Goal: Information Seeking & Learning: Get advice/opinions

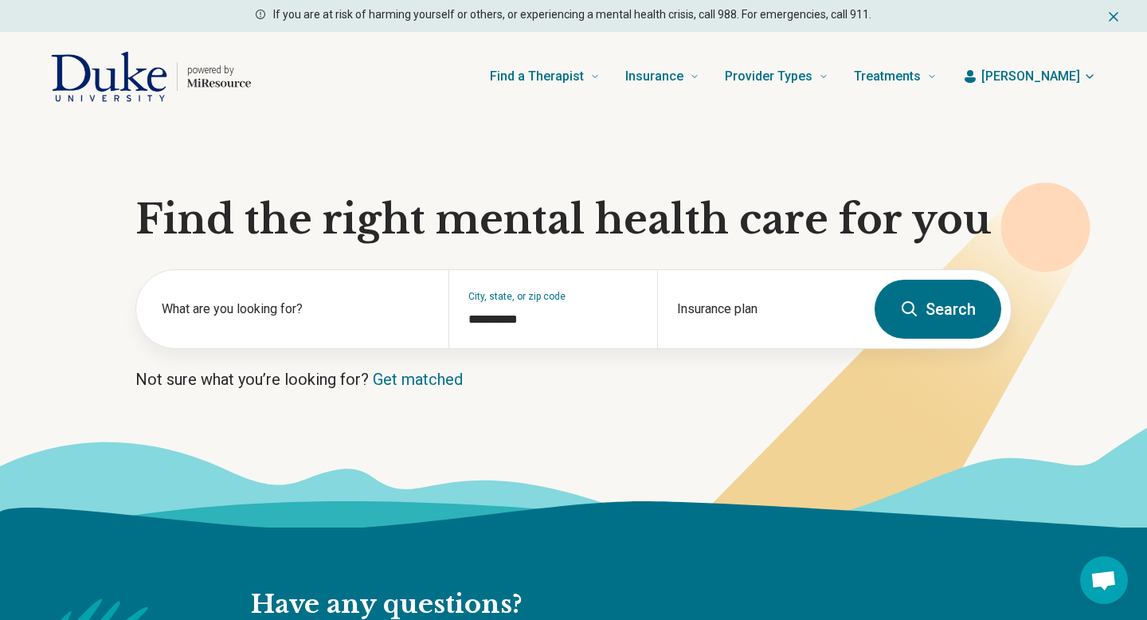
click at [910, 298] on button "Search" at bounding box center [938, 309] width 127 height 59
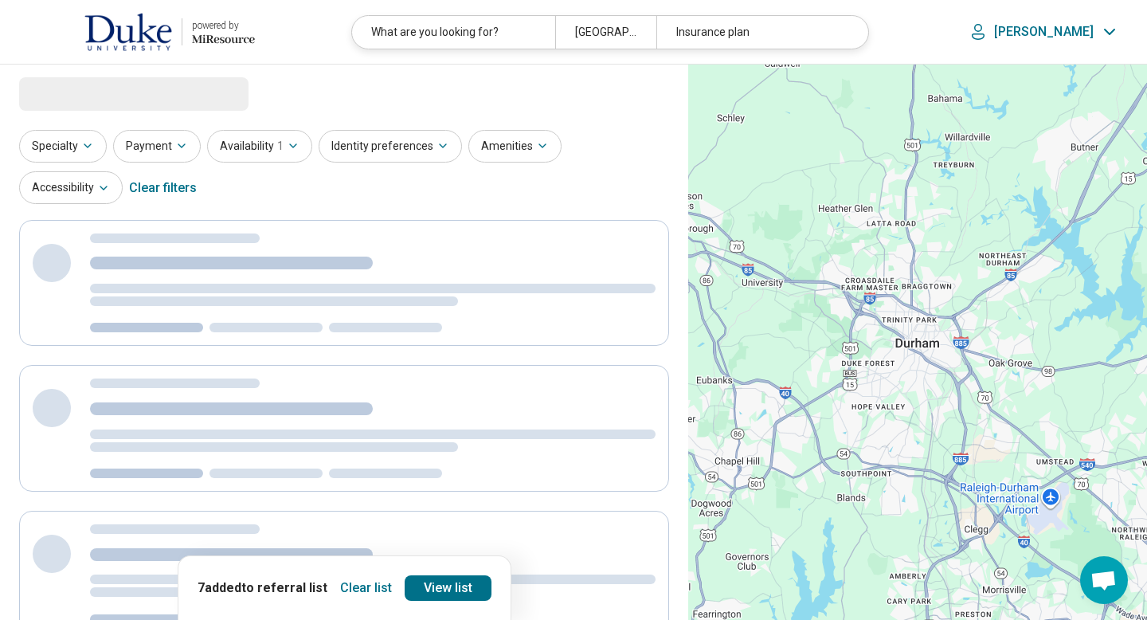
select select "***"
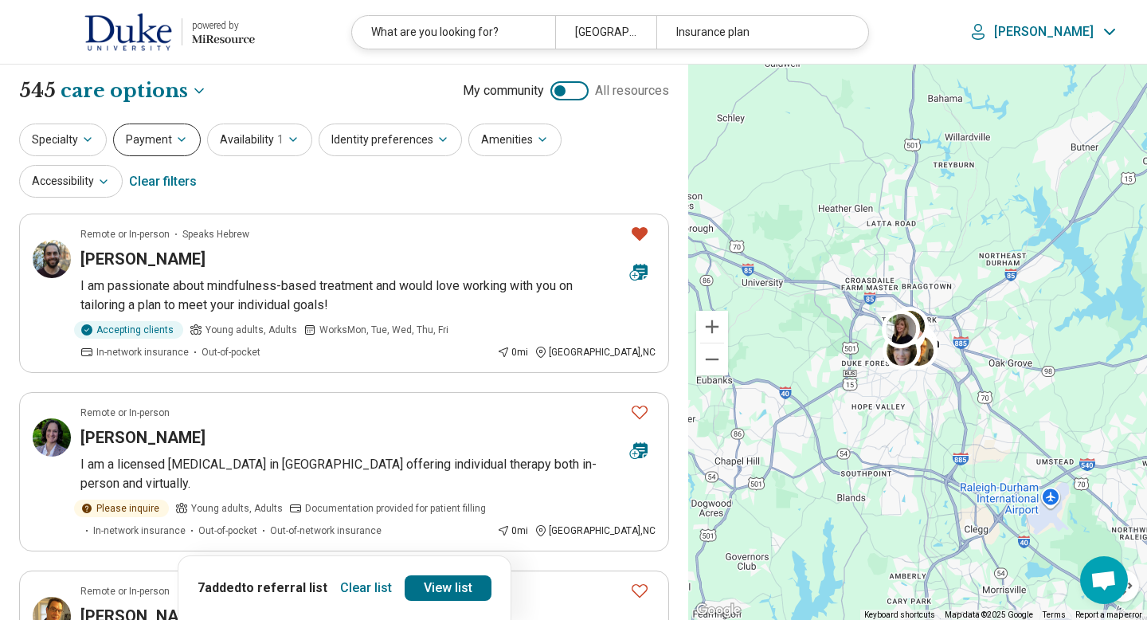
click at [182, 139] on icon "button" at bounding box center [181, 139] width 13 height 13
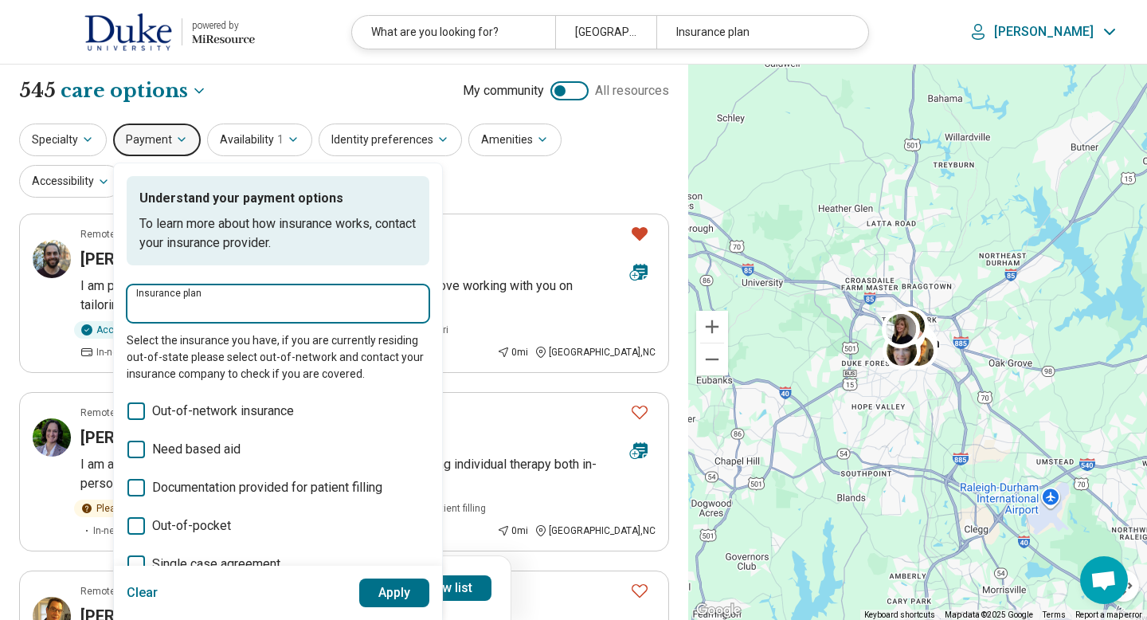
click at [158, 304] on input "Insurance plan" at bounding box center [278, 308] width 284 height 19
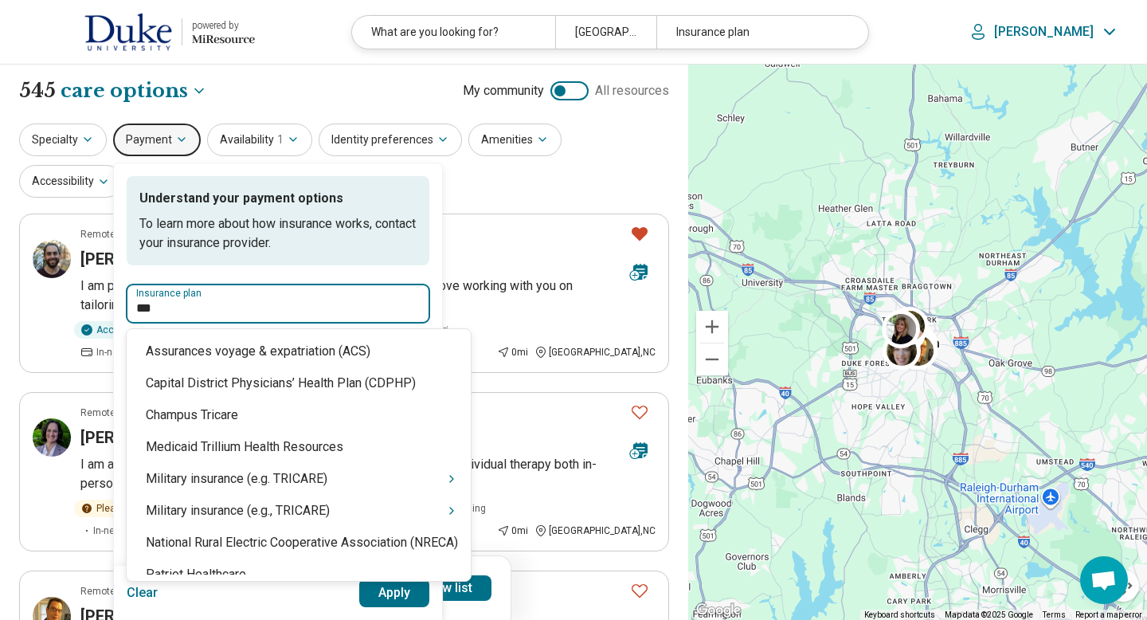
type input "****"
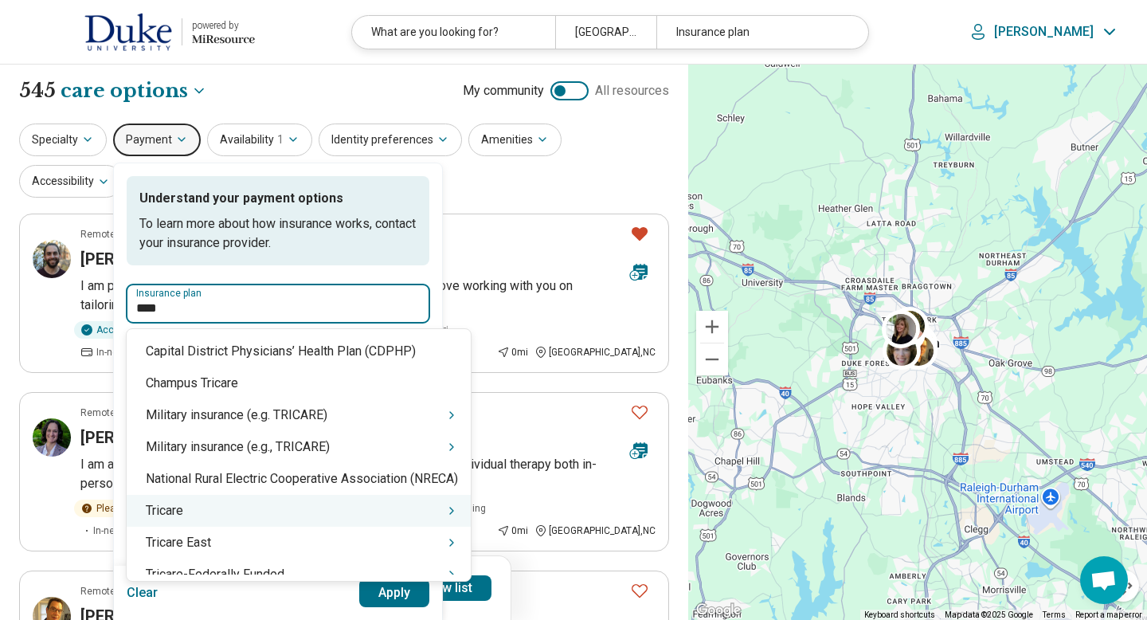
click at [453, 508] on icon "Suggestions" at bounding box center [451, 510] width 3 height 6
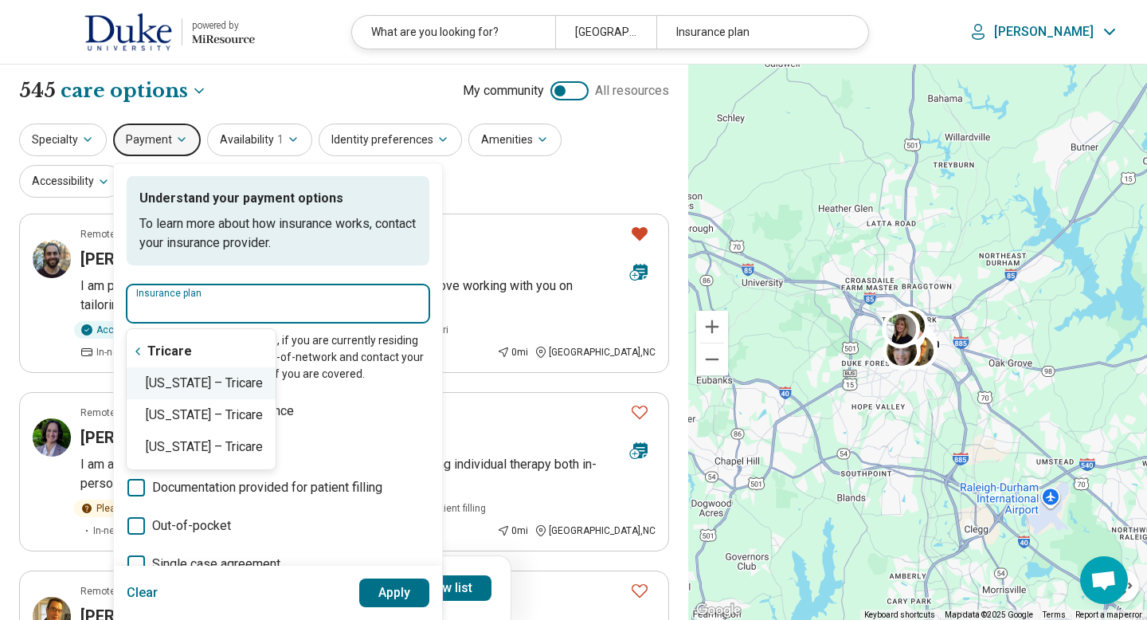
click at [249, 386] on div "[US_STATE] – Tricare" at bounding box center [201, 383] width 149 height 32
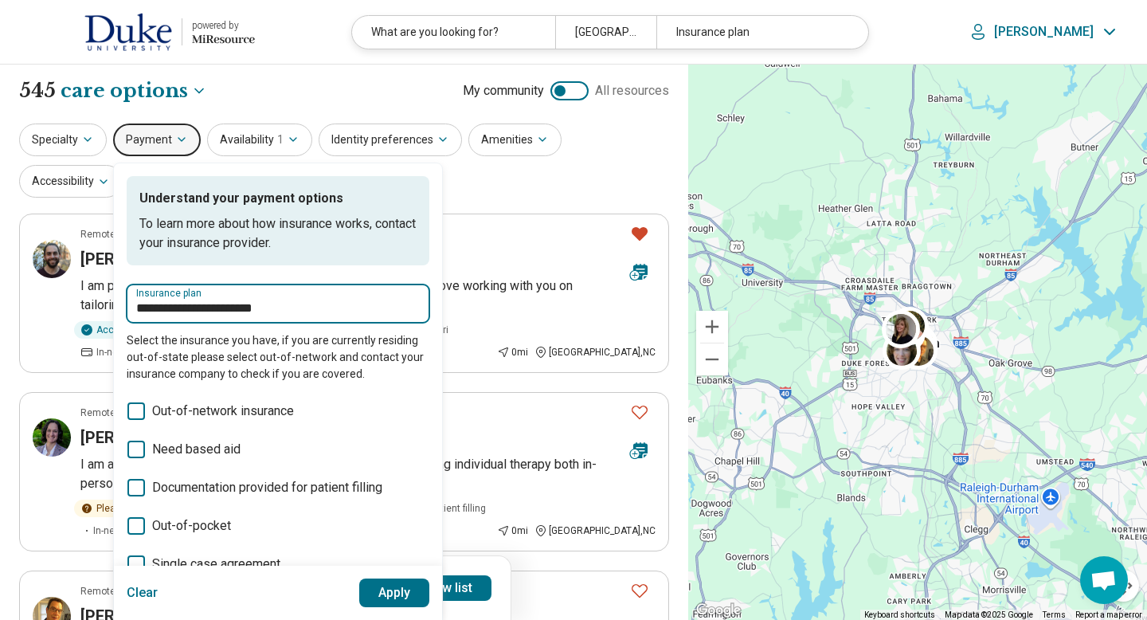
type input "**********"
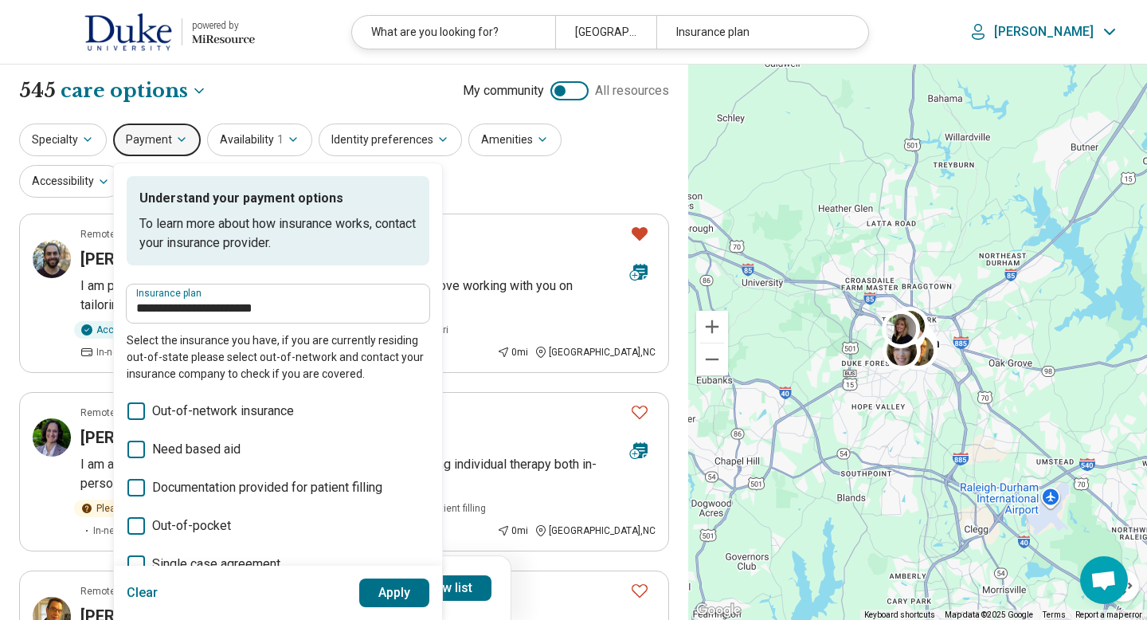
click at [386, 590] on button "Apply" at bounding box center [394, 592] width 71 height 29
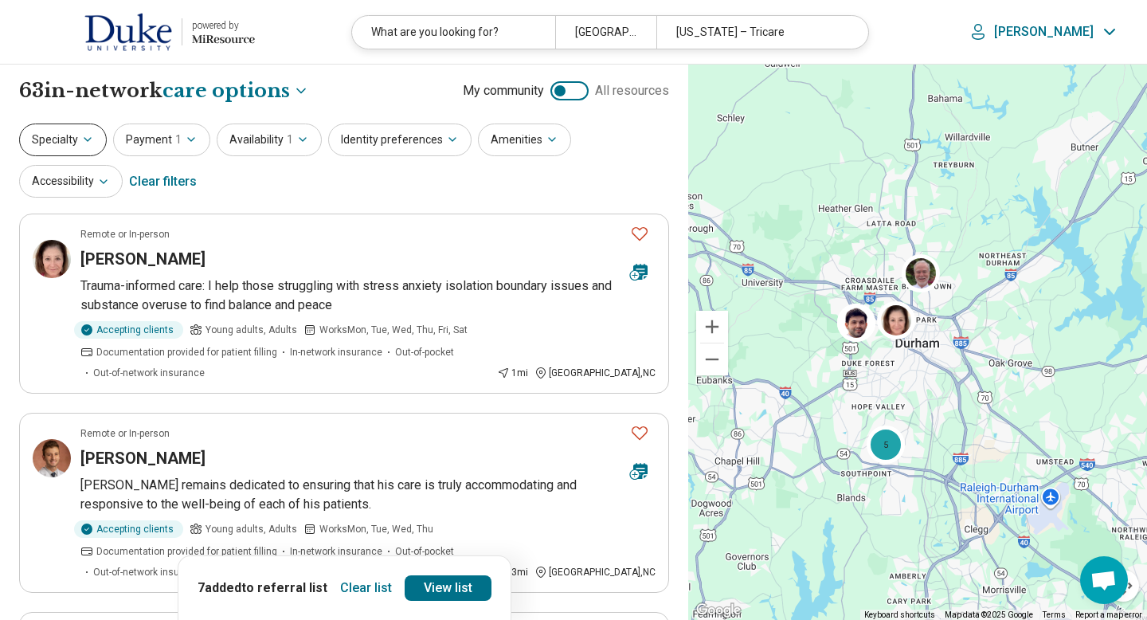
click at [65, 139] on button "Specialty" at bounding box center [63, 139] width 88 height 33
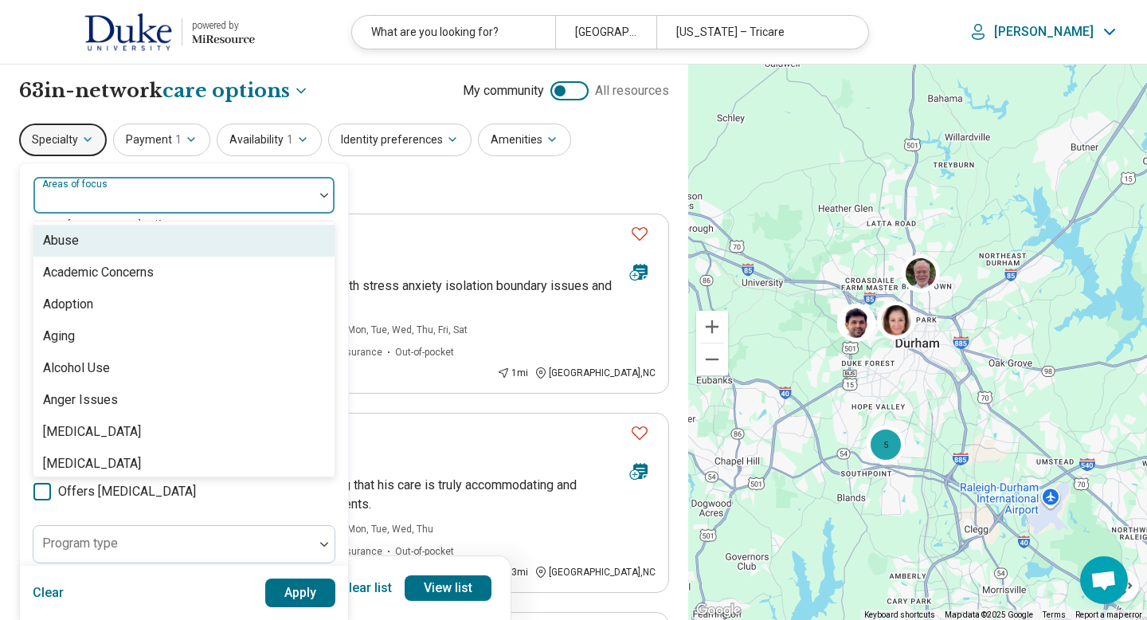
click at [80, 198] on div "Areas of focus" at bounding box center [184, 195] width 303 height 38
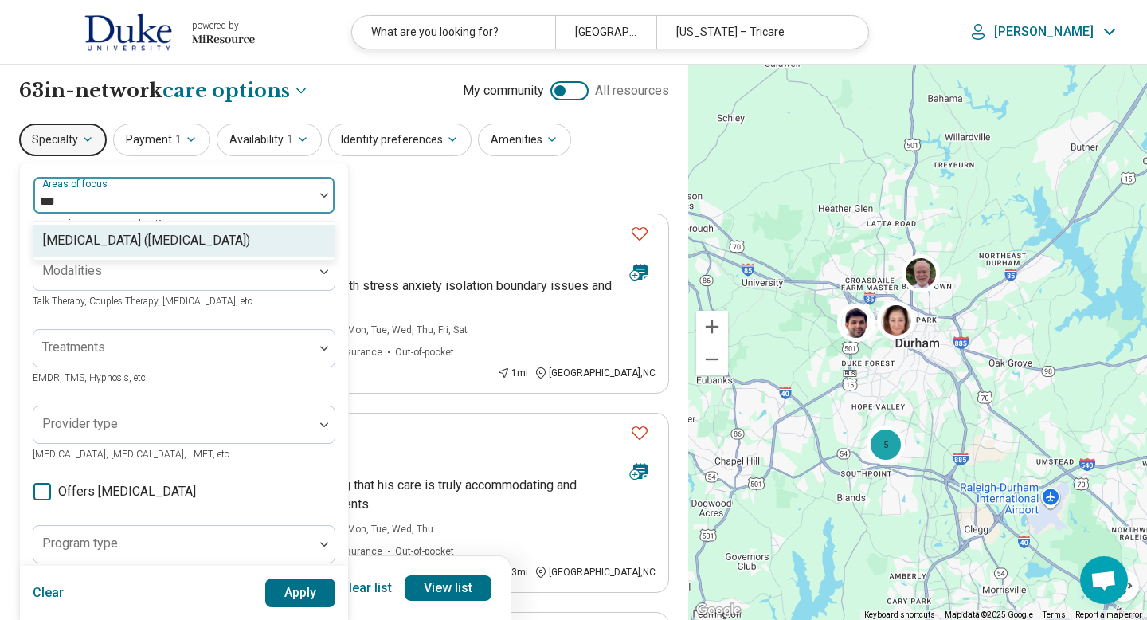
type input "****"
click at [99, 242] on div "[MEDICAL_DATA] ([MEDICAL_DATA])" at bounding box center [146, 240] width 207 height 19
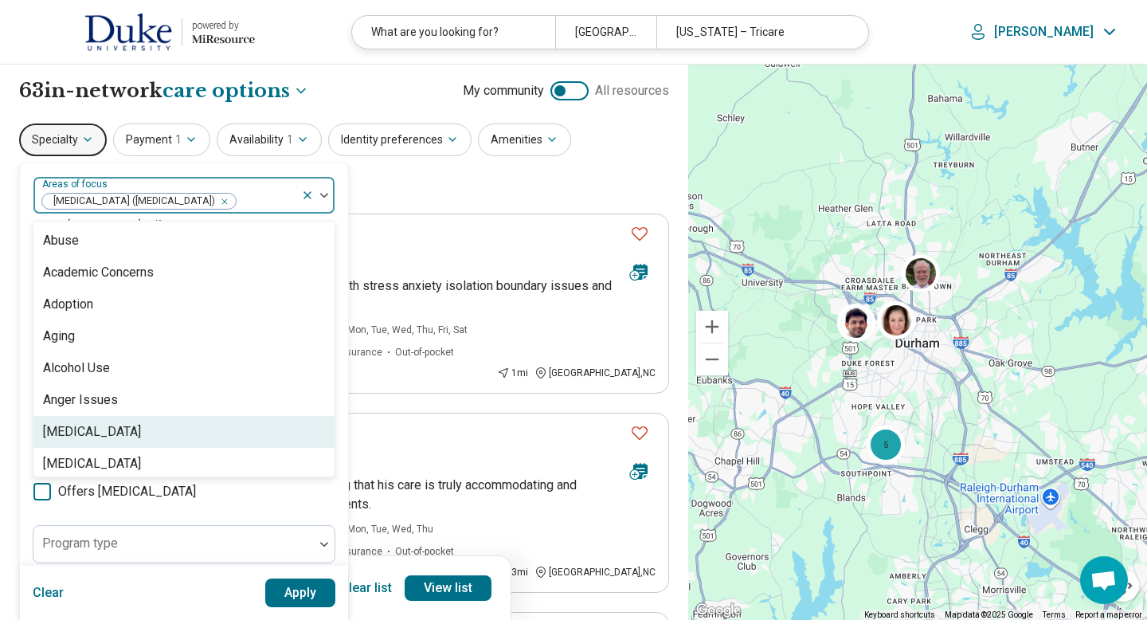
click at [308, 599] on button "Apply" at bounding box center [300, 592] width 71 height 29
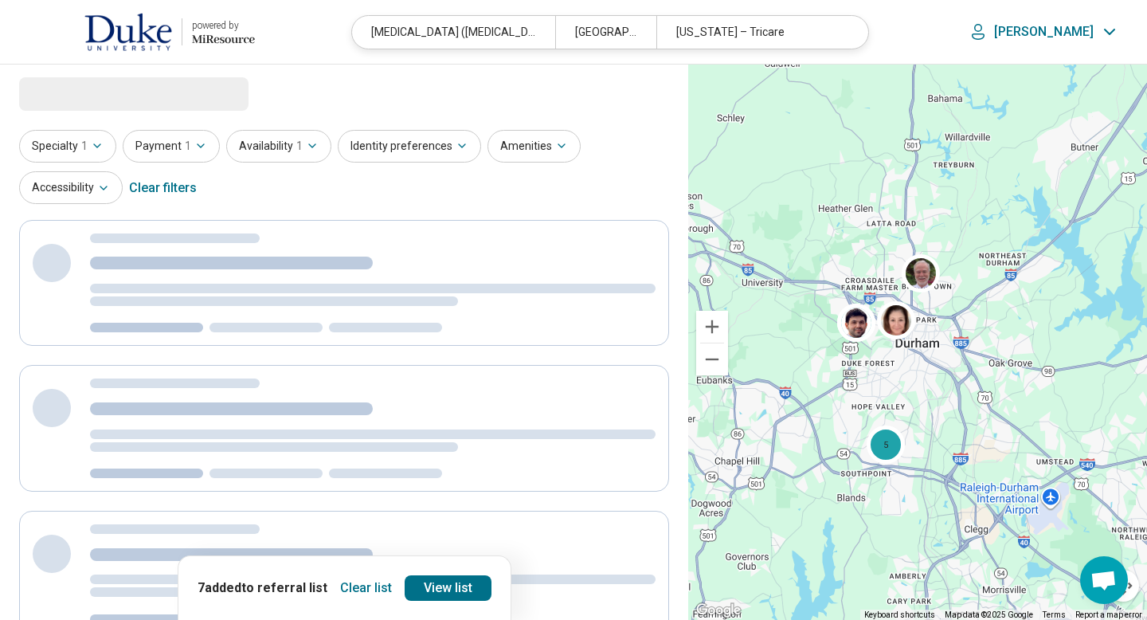
select select "***"
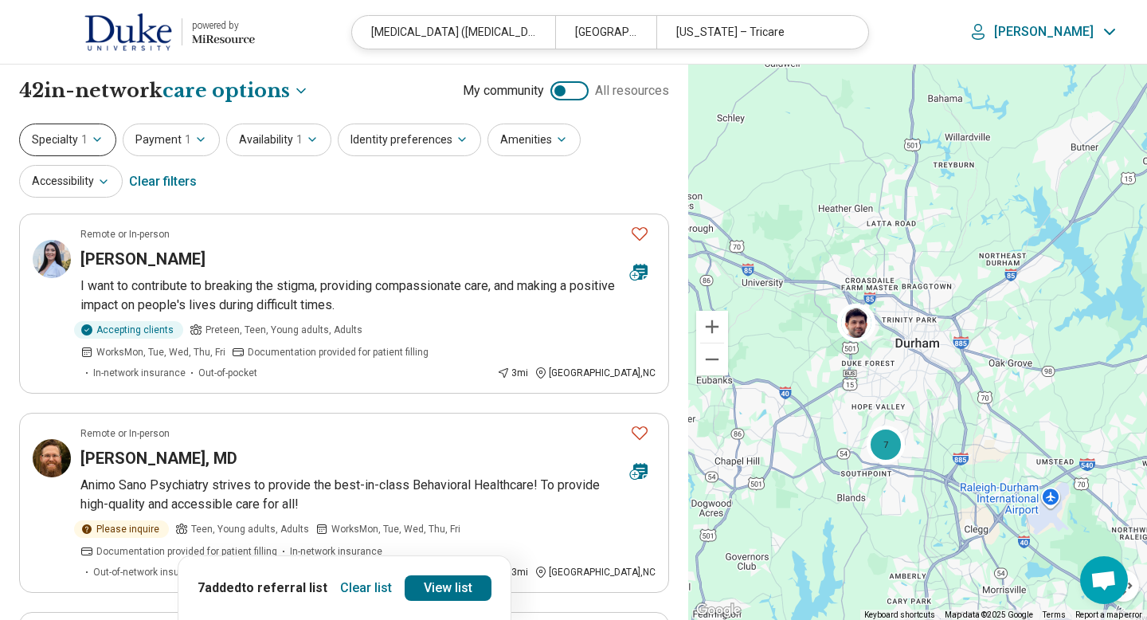
click at [66, 139] on button "Specialty 1" at bounding box center [67, 139] width 97 height 33
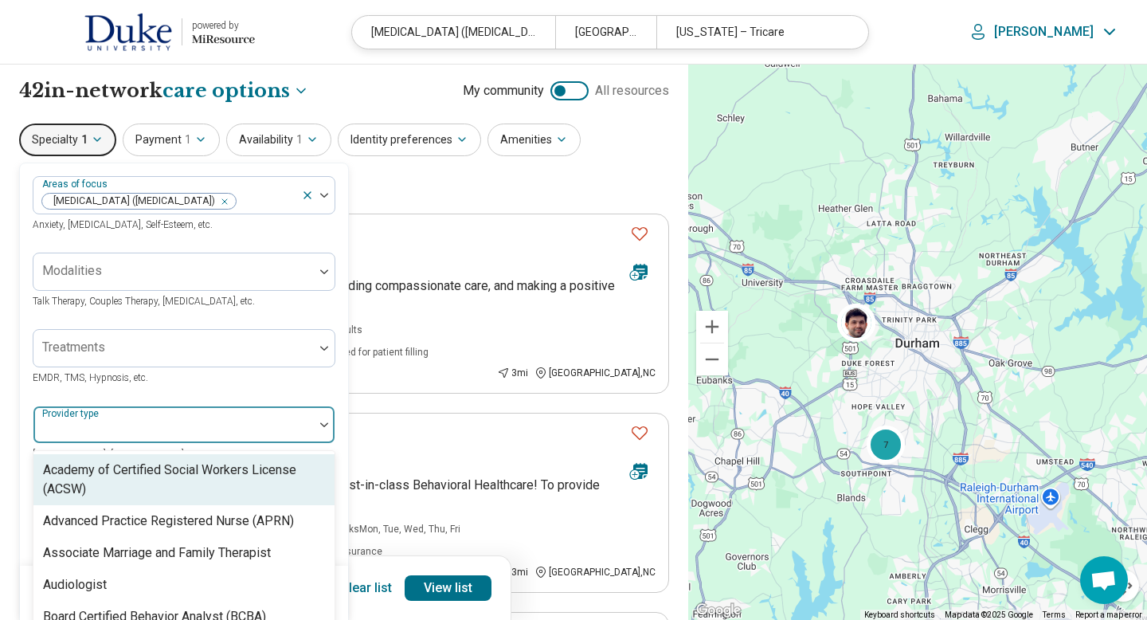
click at [308, 419] on div at bounding box center [173, 424] width 280 height 35
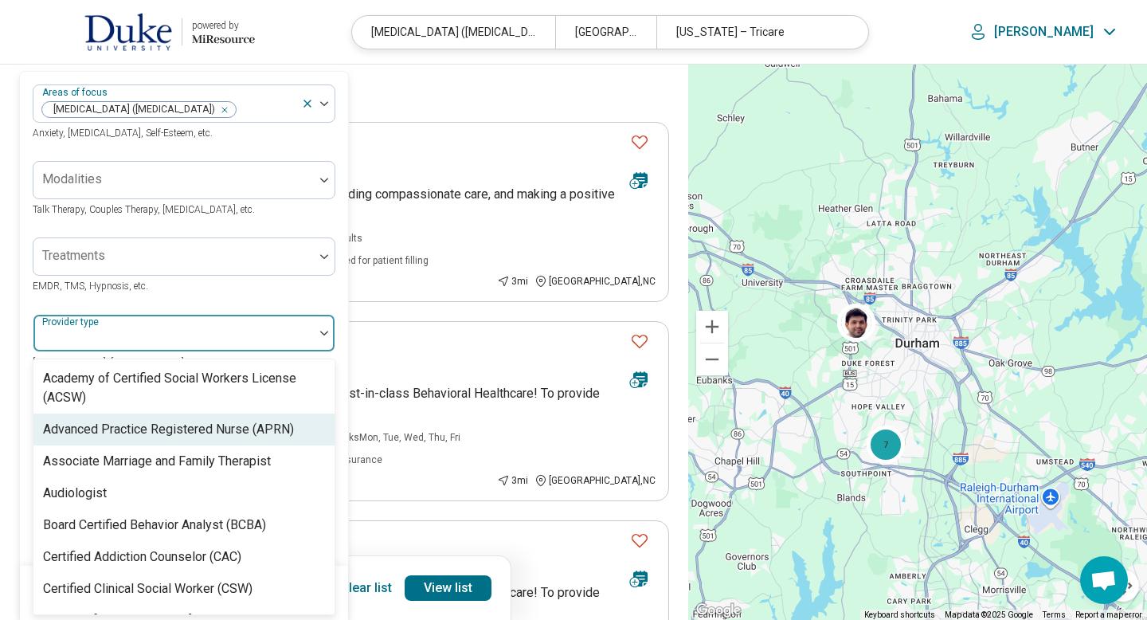
scroll to position [92, 0]
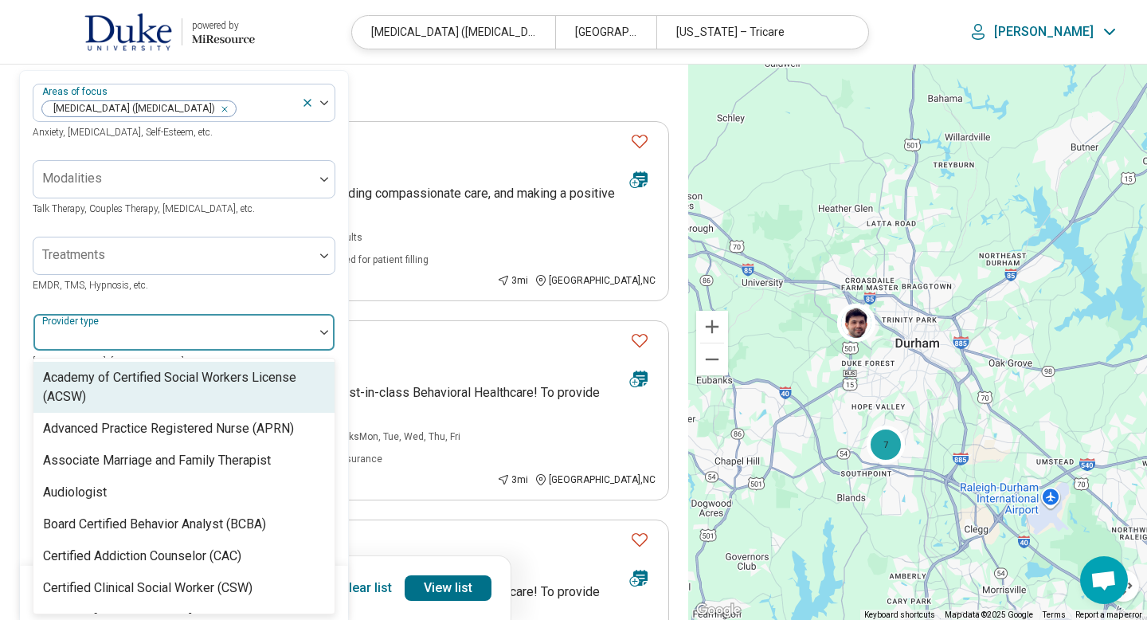
click at [249, 339] on div at bounding box center [174, 338] width 268 height 22
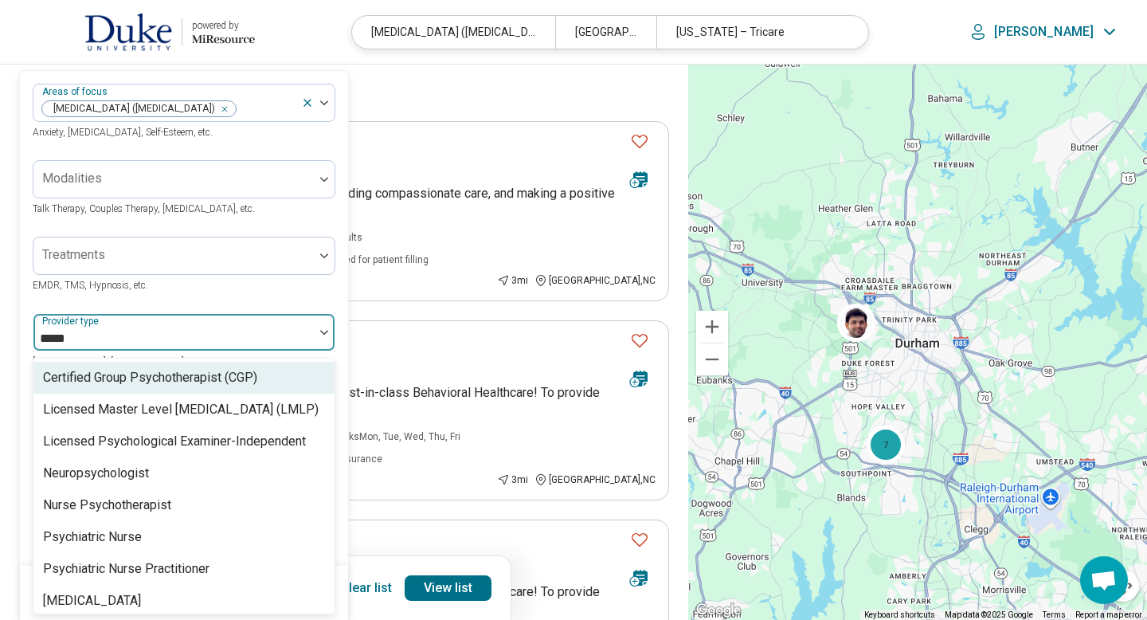
type input "******"
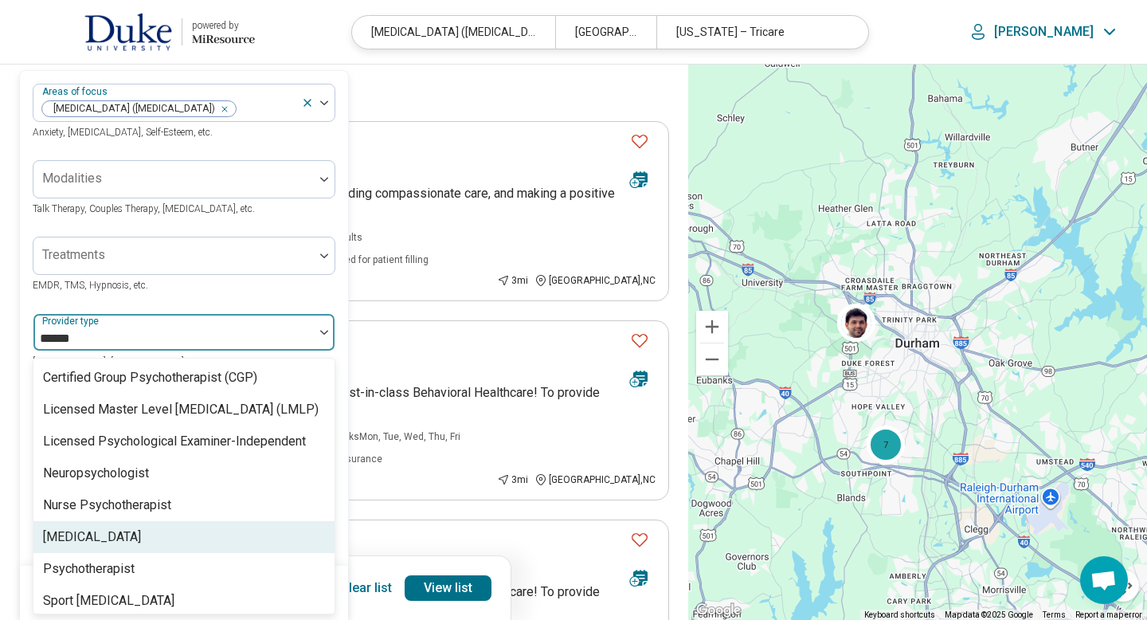
click at [216, 530] on div "[MEDICAL_DATA]" at bounding box center [183, 537] width 301 height 32
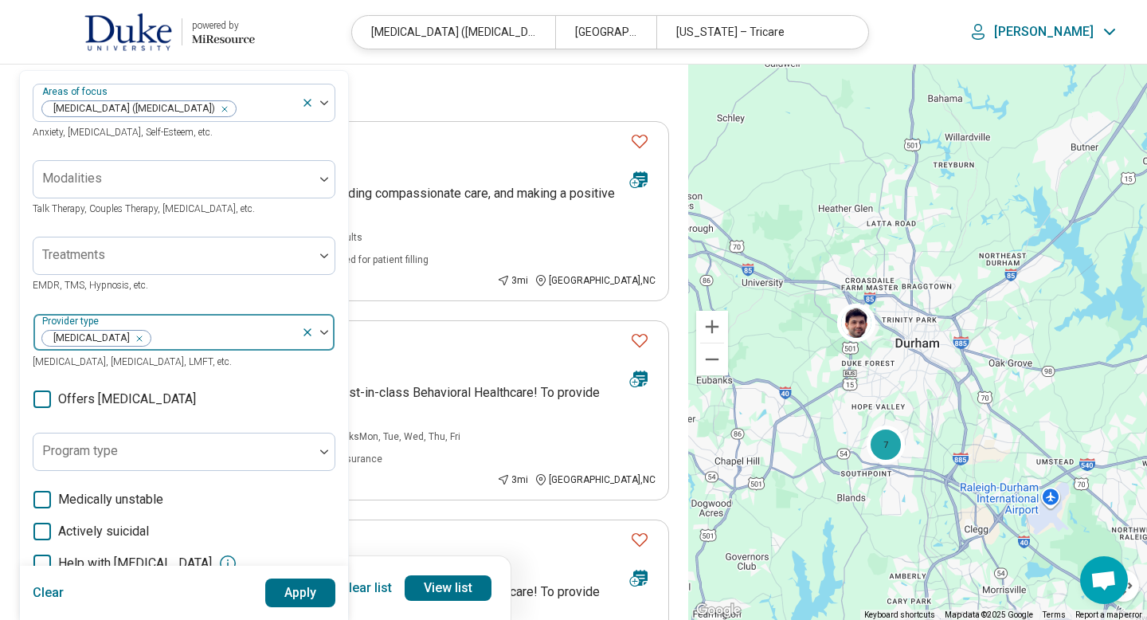
click at [325, 330] on img at bounding box center [324, 332] width 8 height 5
click at [300, 596] on button "Apply" at bounding box center [300, 592] width 71 height 29
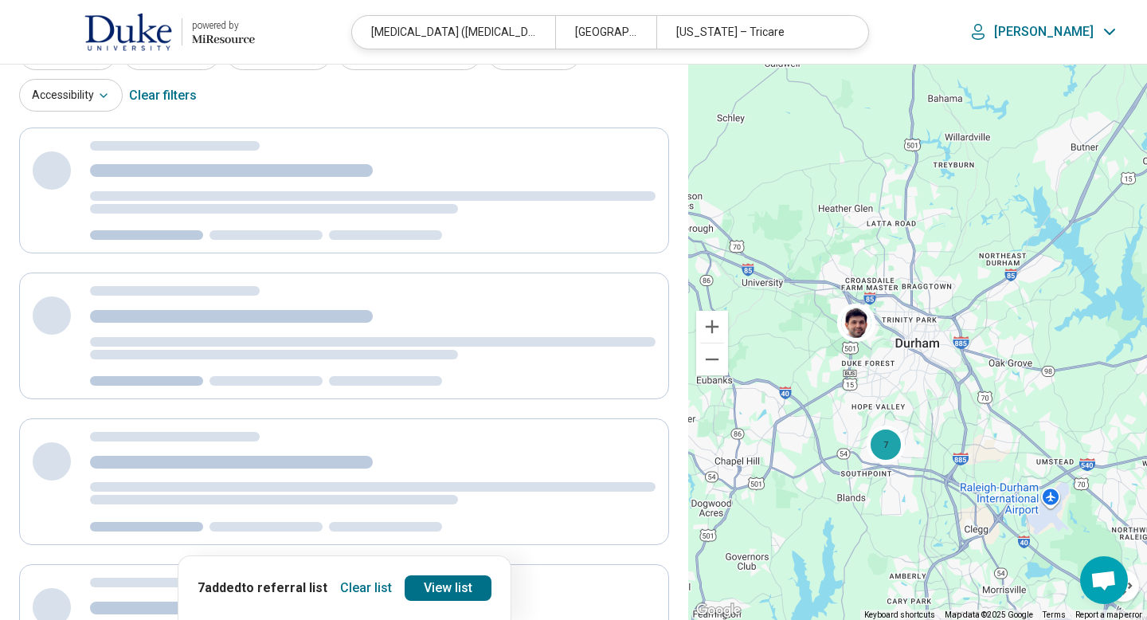
scroll to position [0, 0]
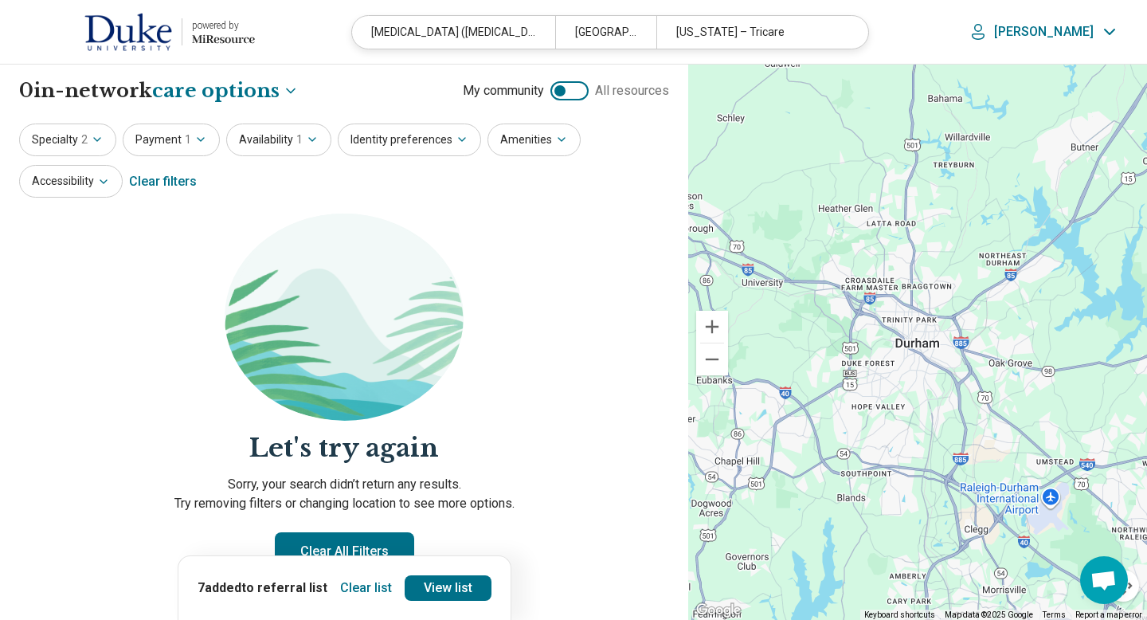
click at [353, 586] on button "Clear list" at bounding box center [366, 587] width 65 height 25
click at [556, 325] on section "Let's try again Sorry, your search didn’t return any results. Try removing filt…" at bounding box center [344, 429] width 650 height 431
click at [100, 139] on icon "button" at bounding box center [97, 139] width 13 height 13
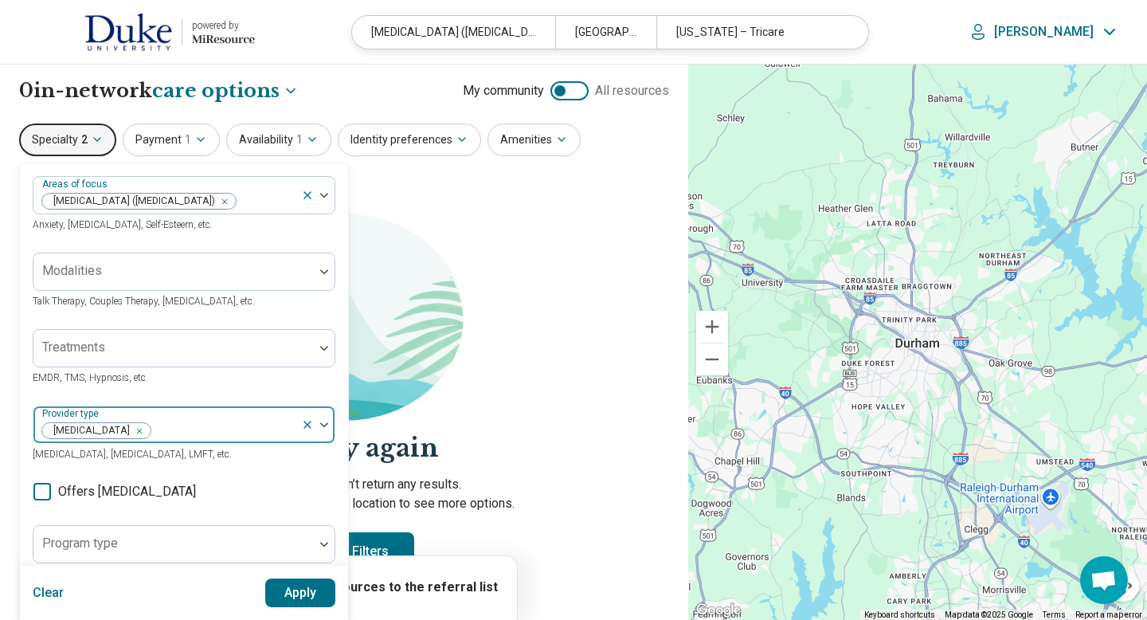
click at [130, 429] on icon "Remove [object Object]" at bounding box center [135, 430] width 11 height 11
click at [294, 590] on button "Apply" at bounding box center [300, 592] width 71 height 29
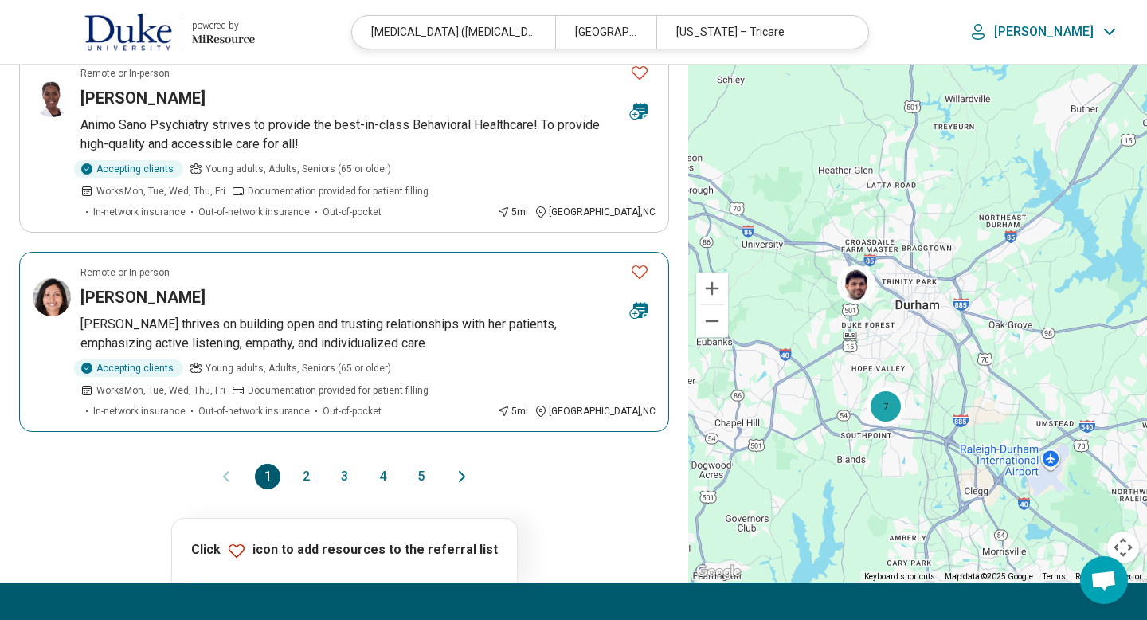
scroll to position [1753, 0]
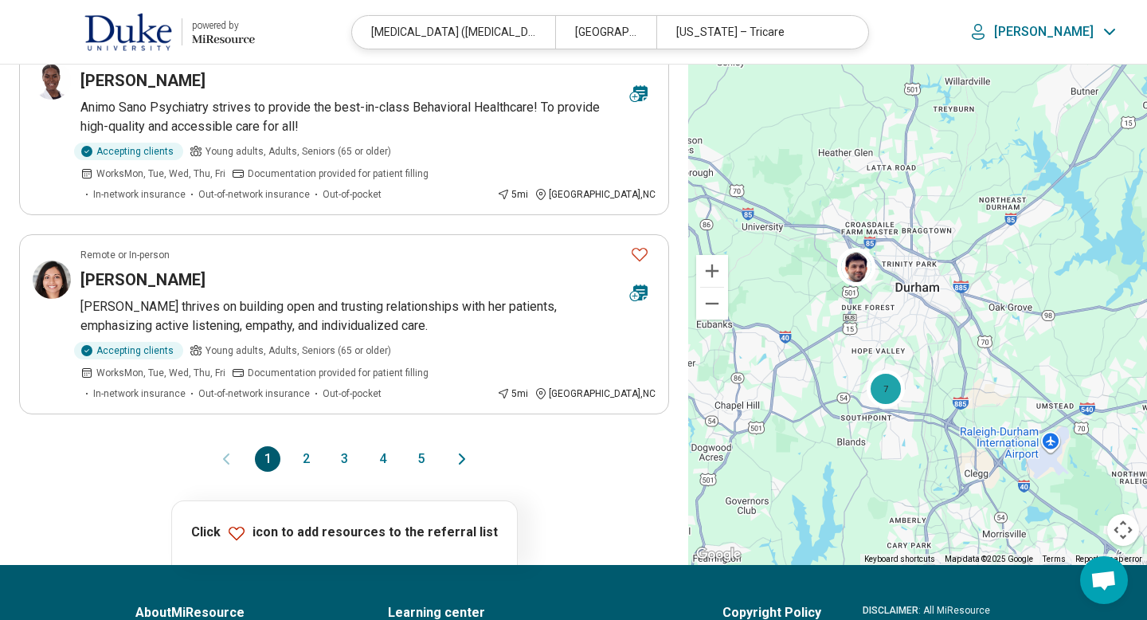
click at [307, 446] on button "2" at bounding box center [305, 458] width 25 height 25
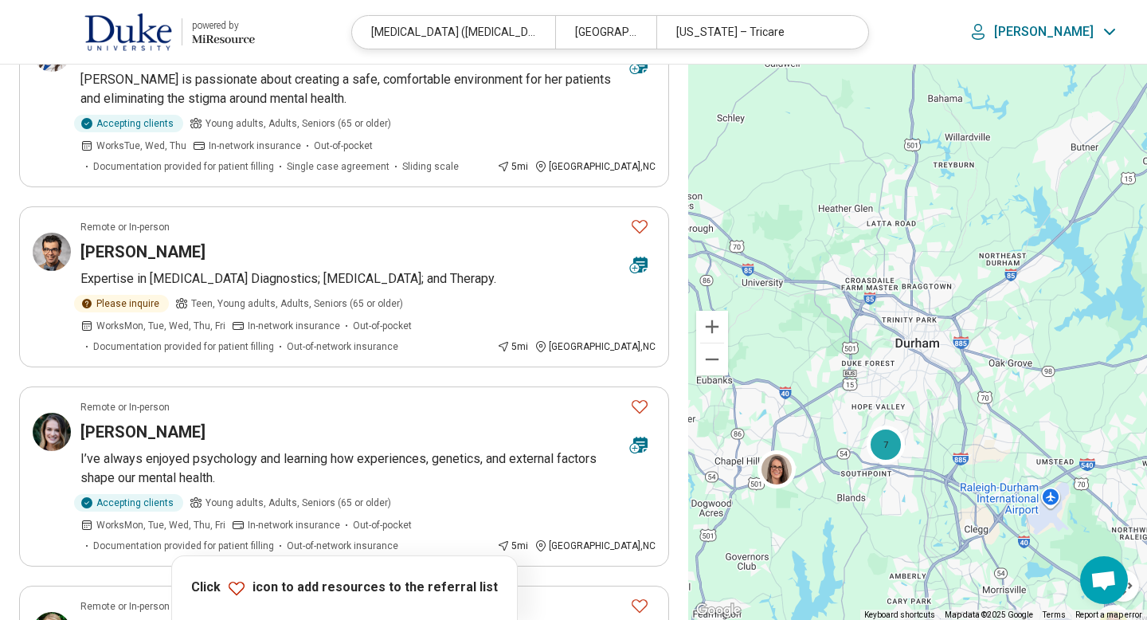
scroll to position [605, 0]
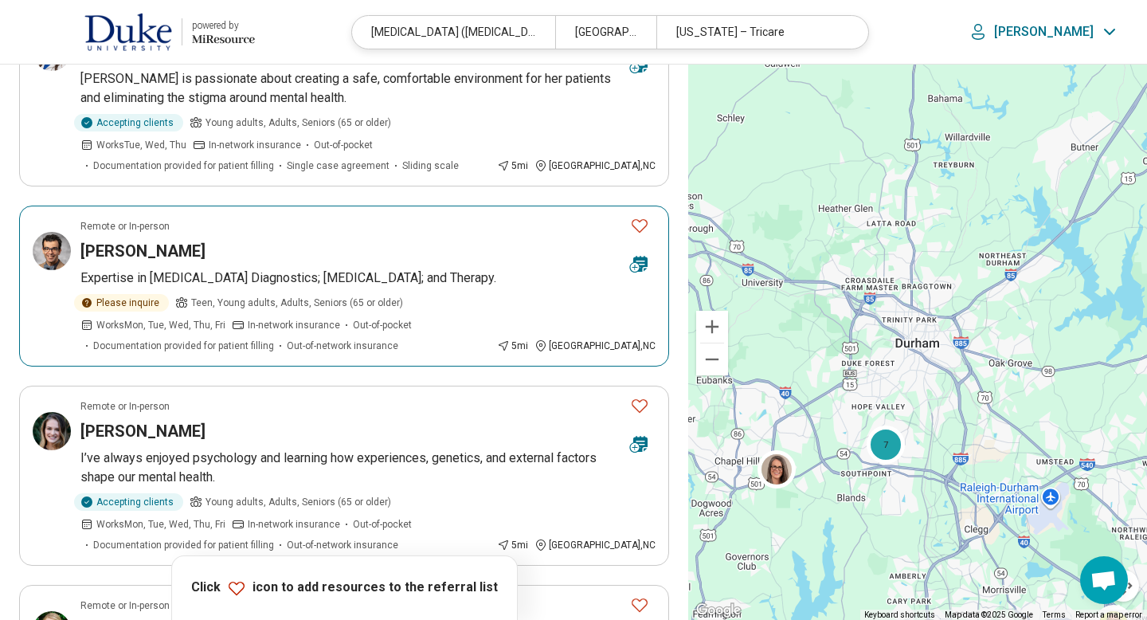
click at [640, 223] on icon "Favorite" at bounding box center [639, 225] width 19 height 19
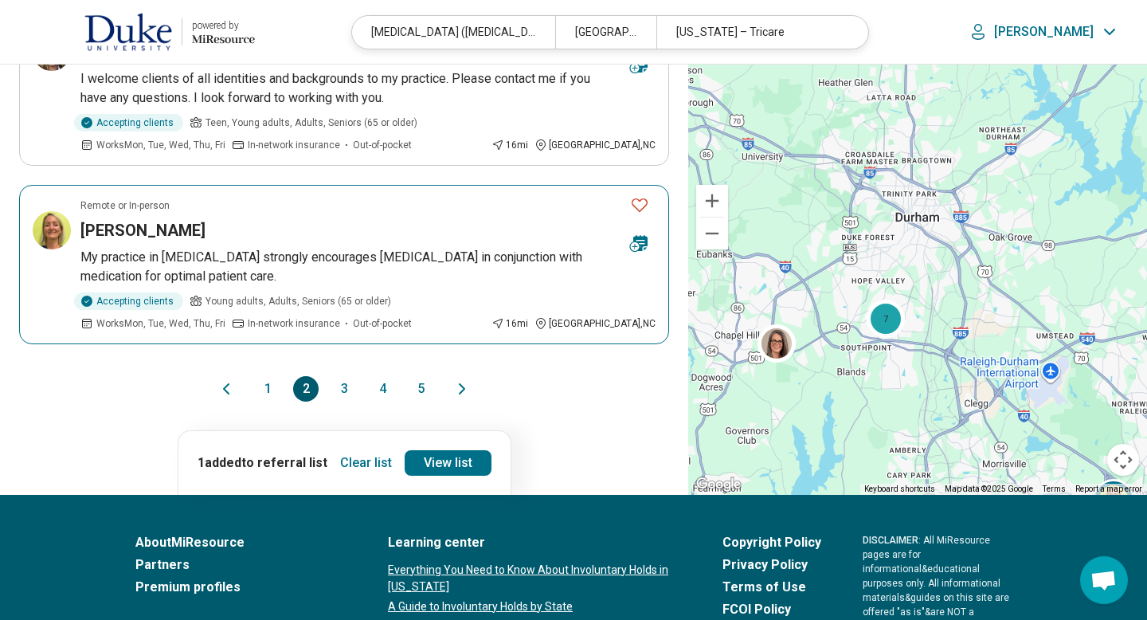
scroll to position [1785, 0]
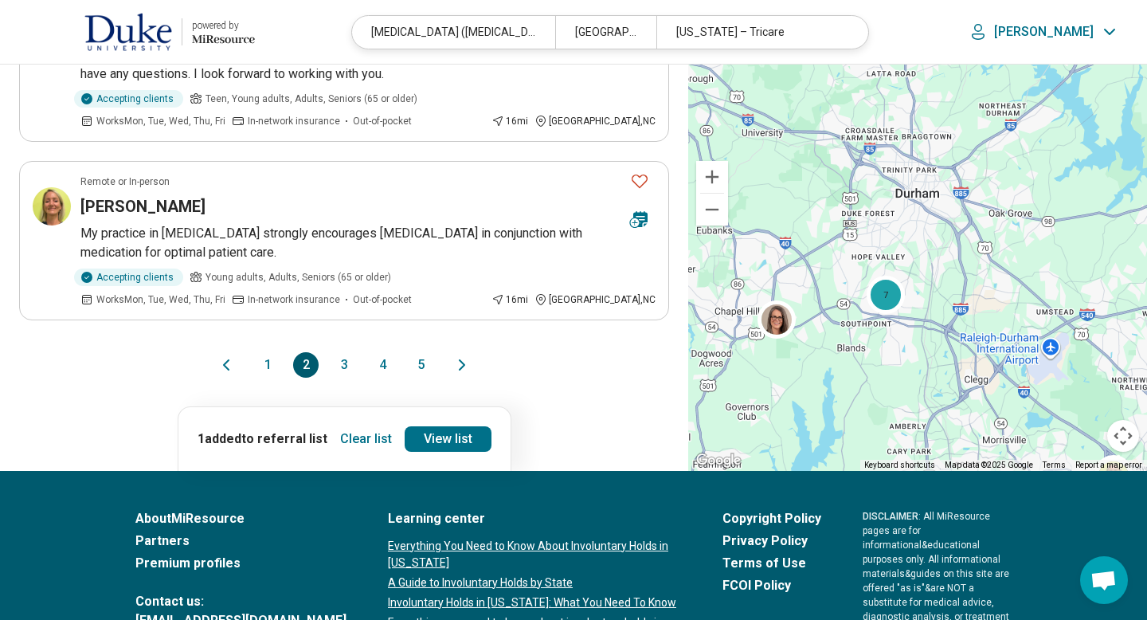
click at [344, 363] on button "3" at bounding box center [343, 364] width 25 height 25
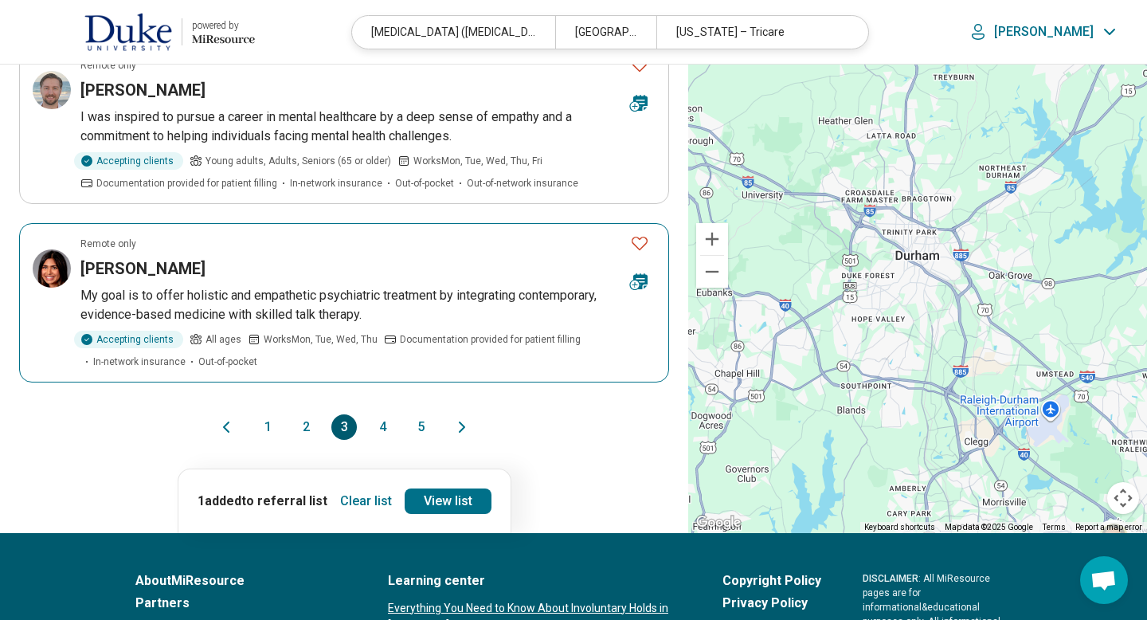
scroll to position [1721, 0]
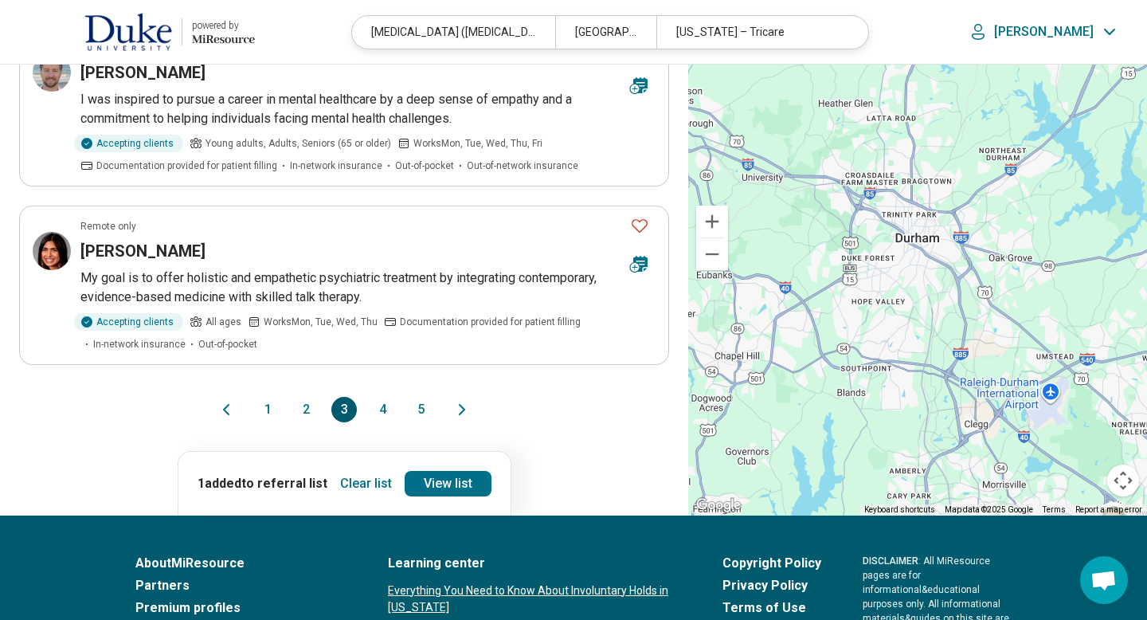
click at [382, 414] on button "4" at bounding box center [382, 409] width 25 height 25
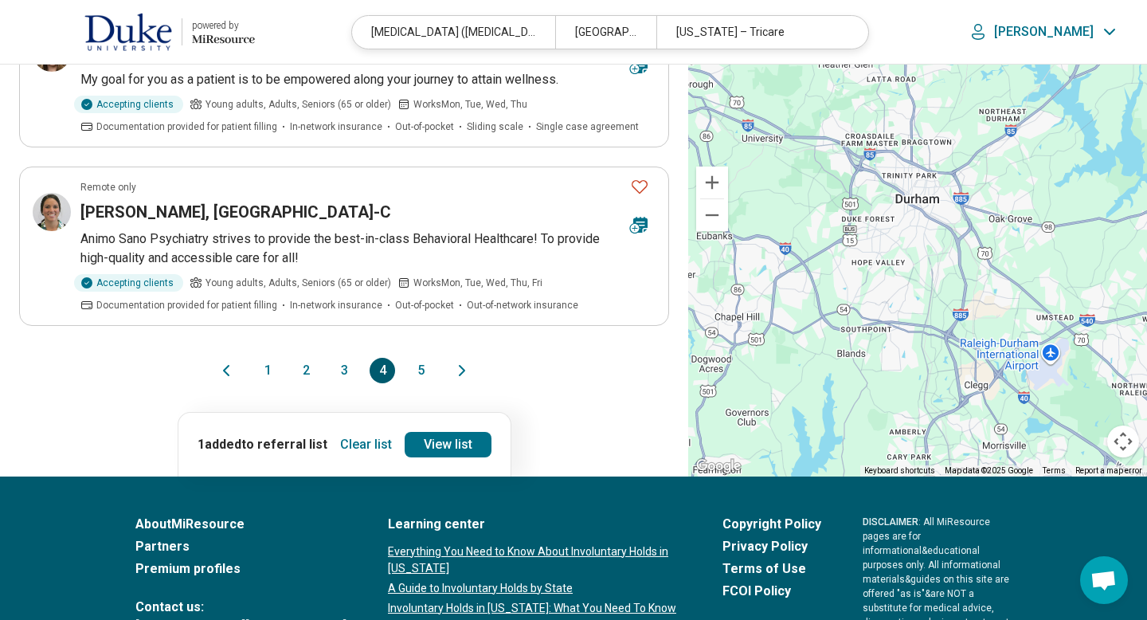
scroll to position [1657, 0]
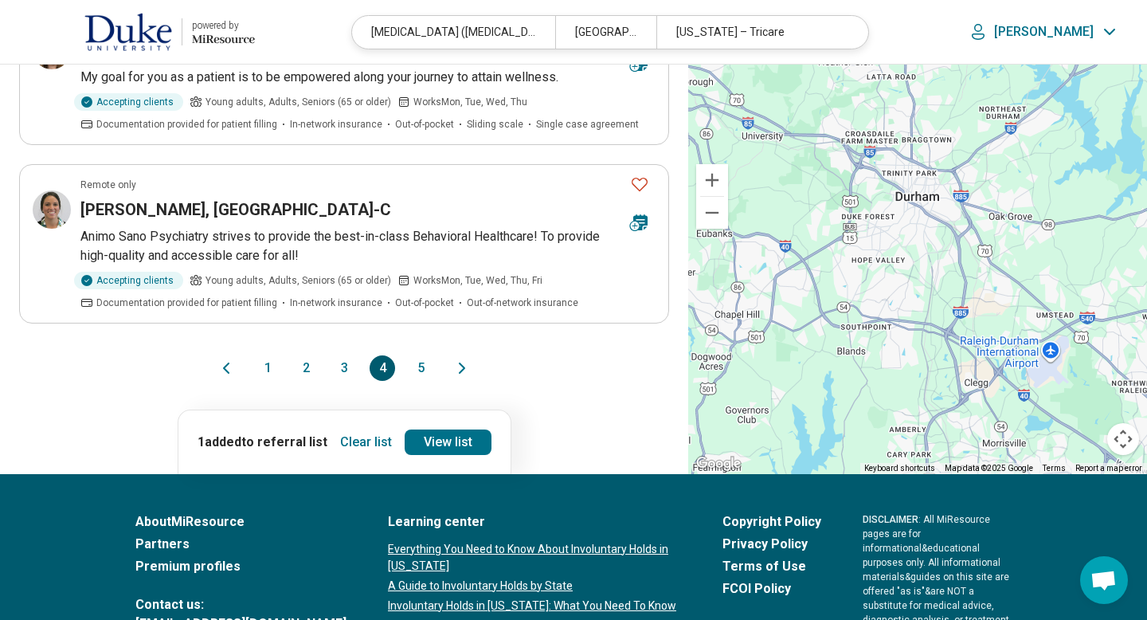
click at [421, 368] on button "5" at bounding box center [420, 367] width 25 height 25
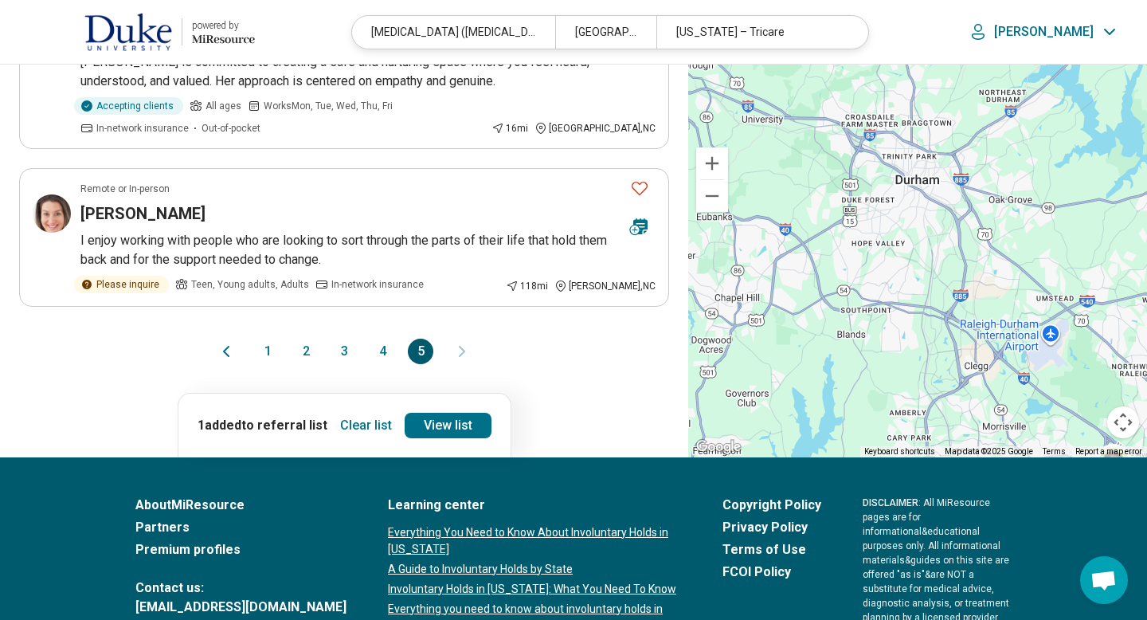
scroll to position [319, 0]
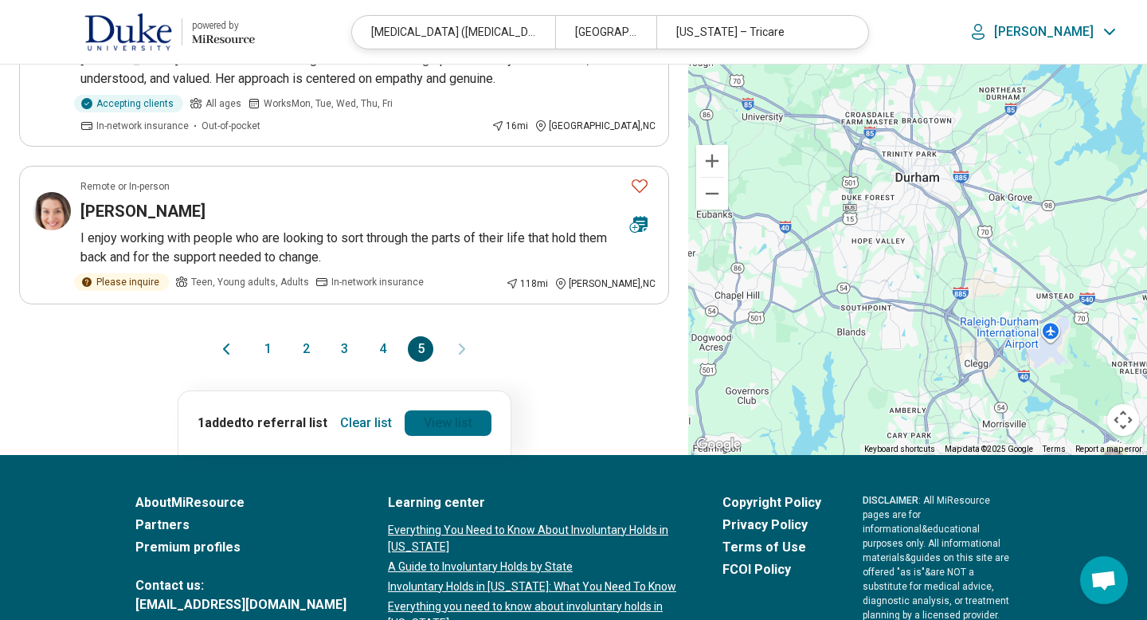
click at [468, 421] on link "View list" at bounding box center [448, 422] width 87 height 25
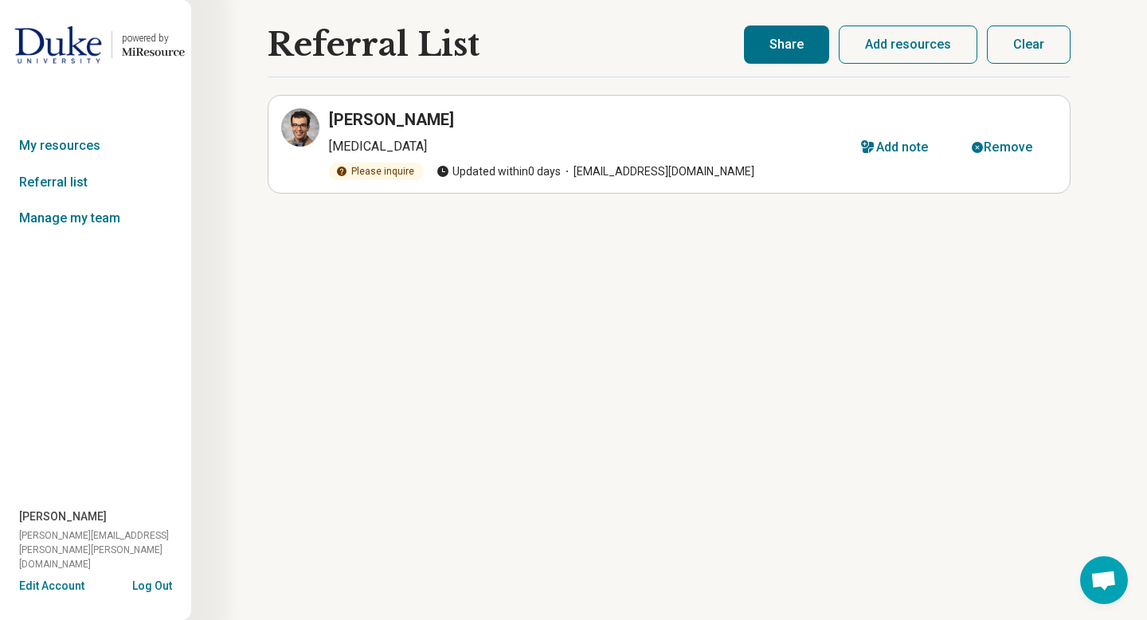
click at [1015, 52] on button "Clear" at bounding box center [1029, 44] width 84 height 38
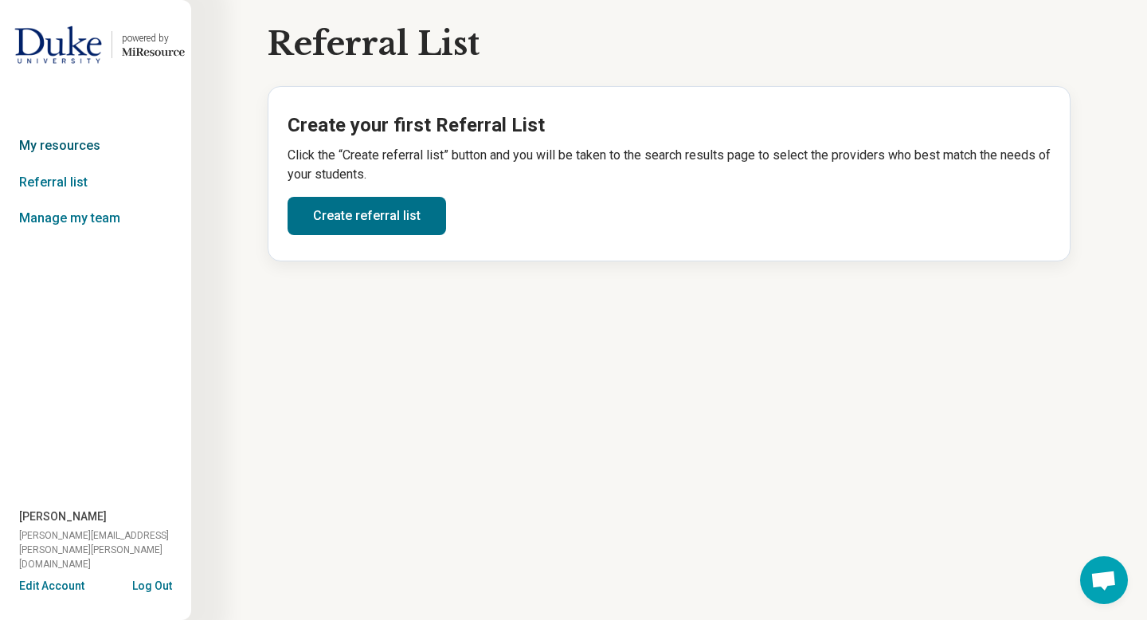
click at [92, 146] on link "My resources" at bounding box center [95, 145] width 191 height 37
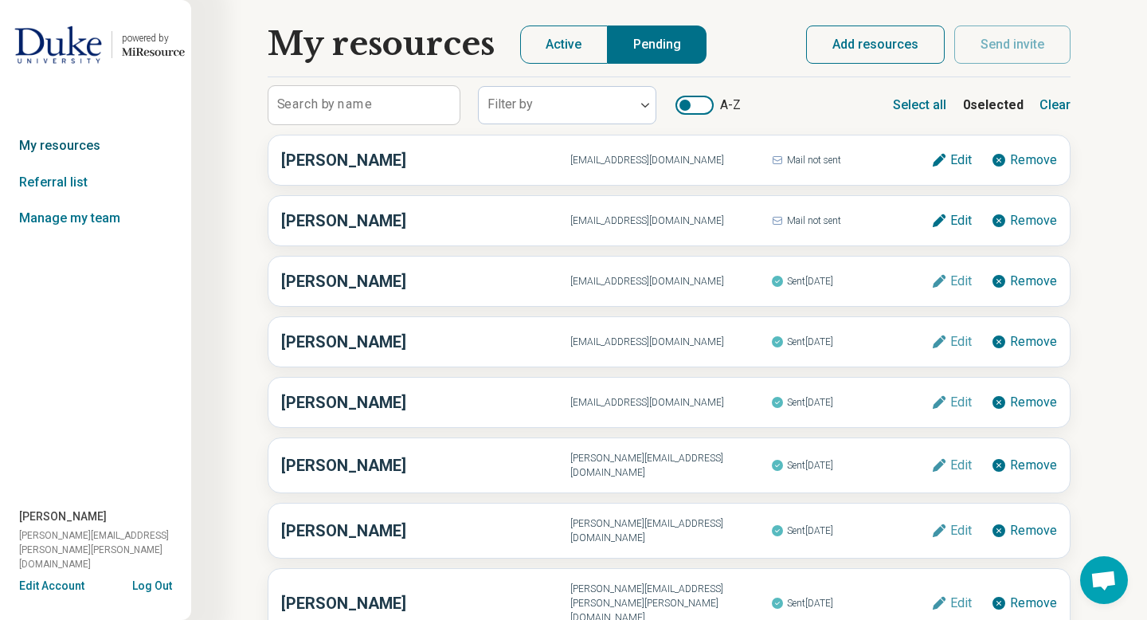
click at [68, 144] on link "My resources" at bounding box center [95, 145] width 191 height 37
click at [67, 182] on link "Referral list" at bounding box center [95, 182] width 191 height 37
